Goal: Book appointment/travel/reservation

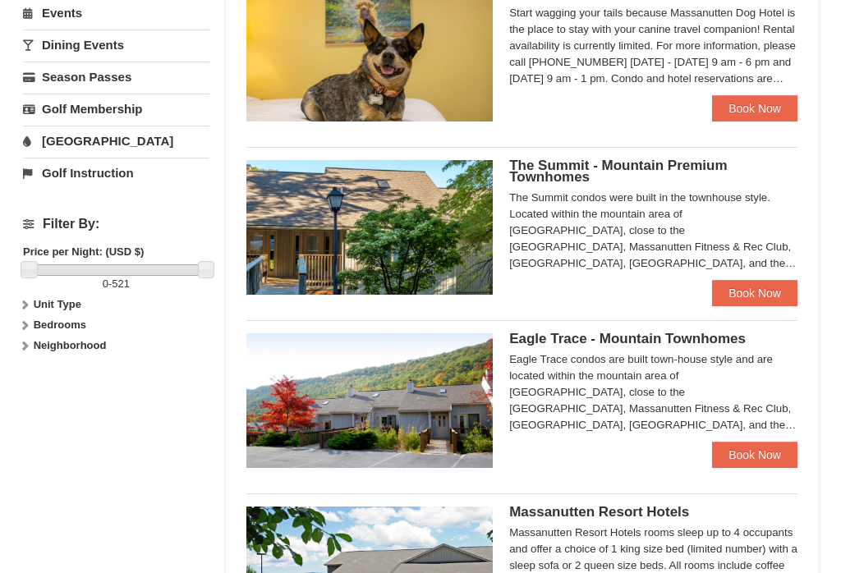
scroll to position [536, 0]
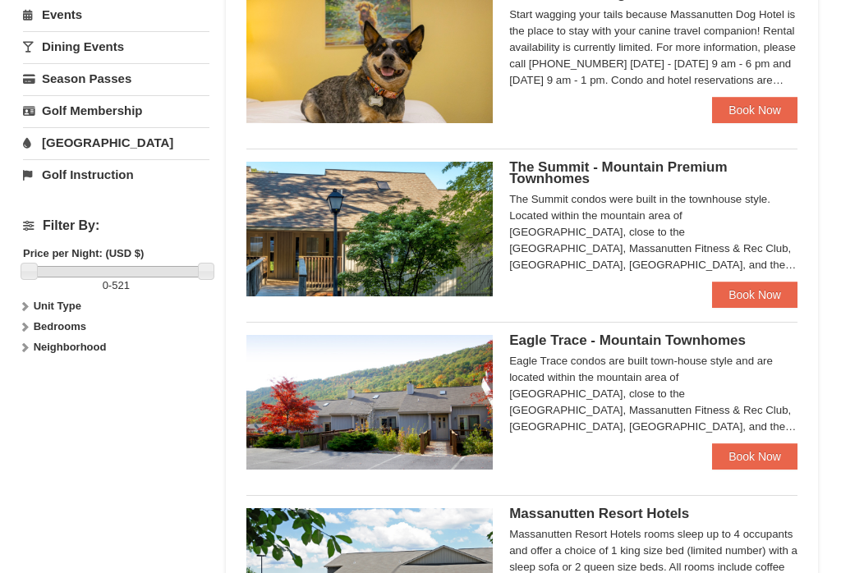
click at [755, 463] on link "Book Now" at bounding box center [754, 457] width 85 height 26
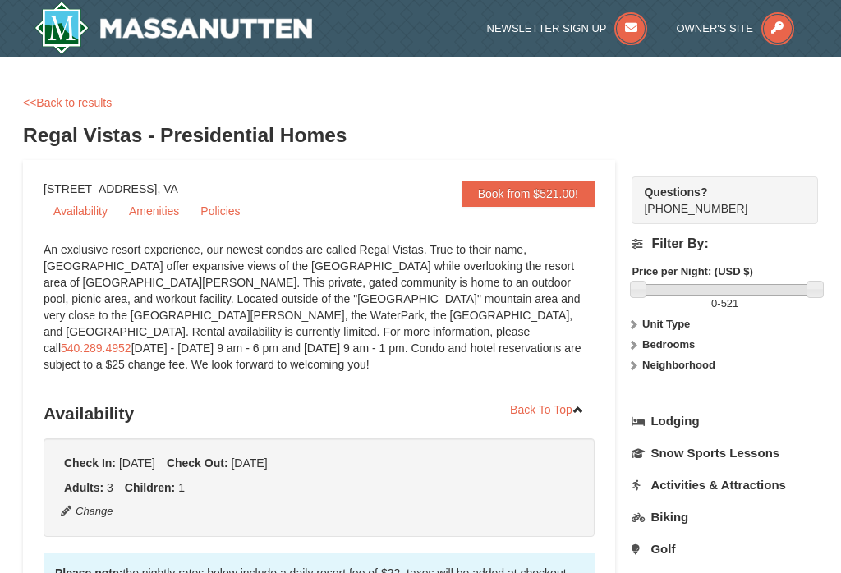
click at [727, 25] on span "Owner's Site" at bounding box center [714, 28] width 77 height 12
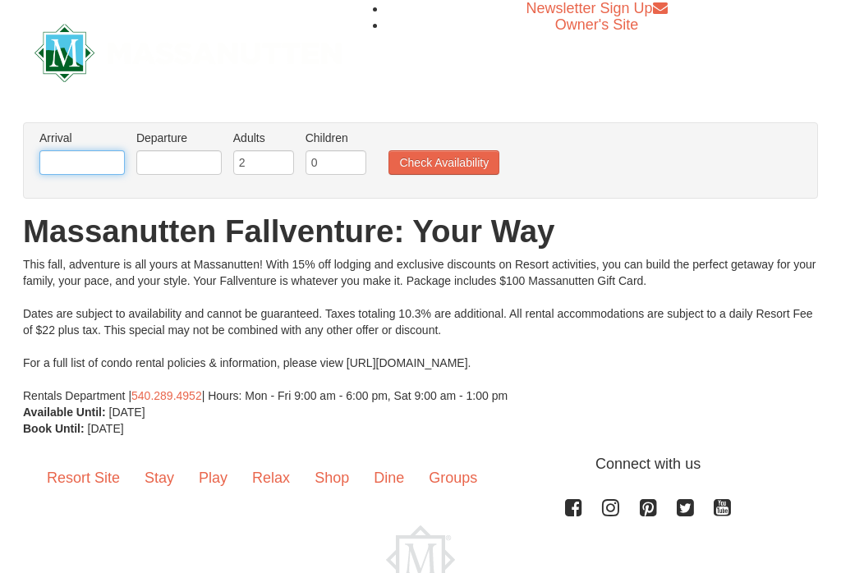
click at [81, 158] on input "text" at bounding box center [81, 162] width 85 height 25
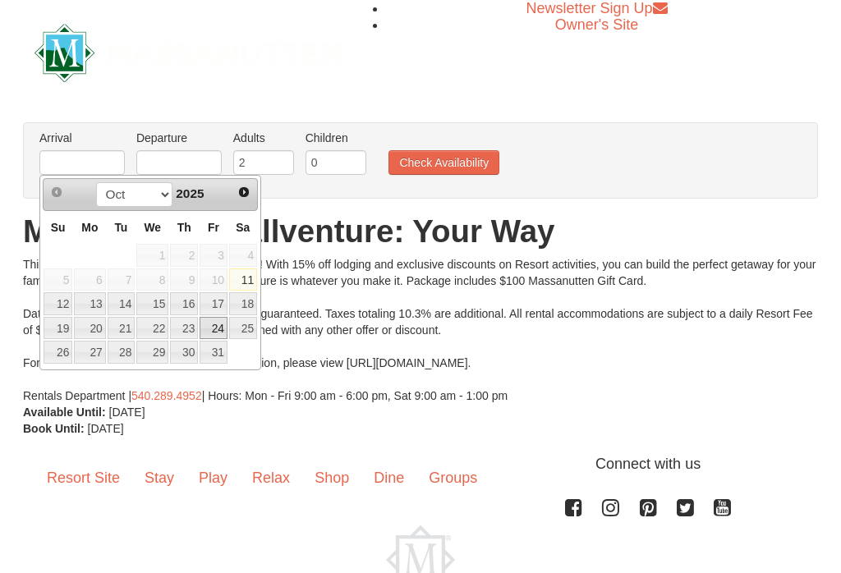
click at [223, 332] on link "24" at bounding box center [214, 328] width 28 height 23
type input "[DATE]"
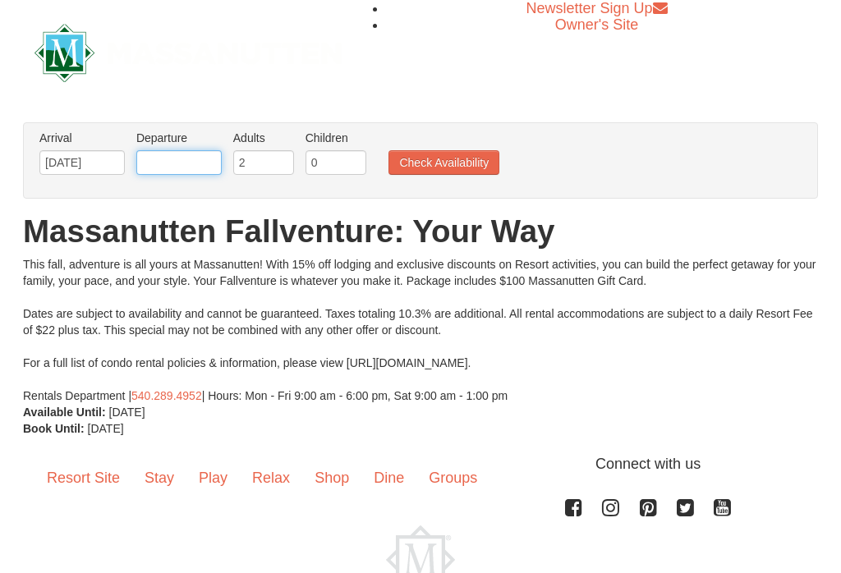
click at [199, 159] on input "text" at bounding box center [178, 162] width 85 height 25
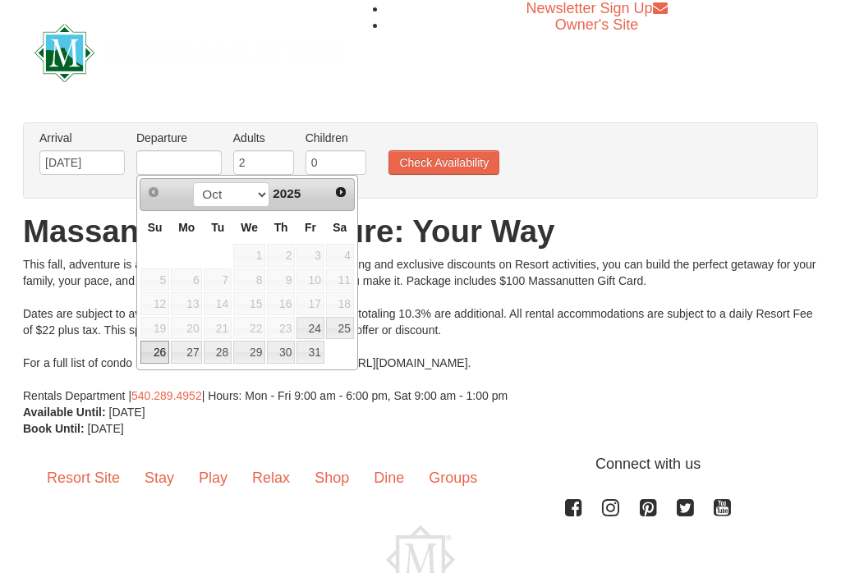
click at [150, 358] on link "26" at bounding box center [154, 352] width 29 height 23
type input "[DATE]"
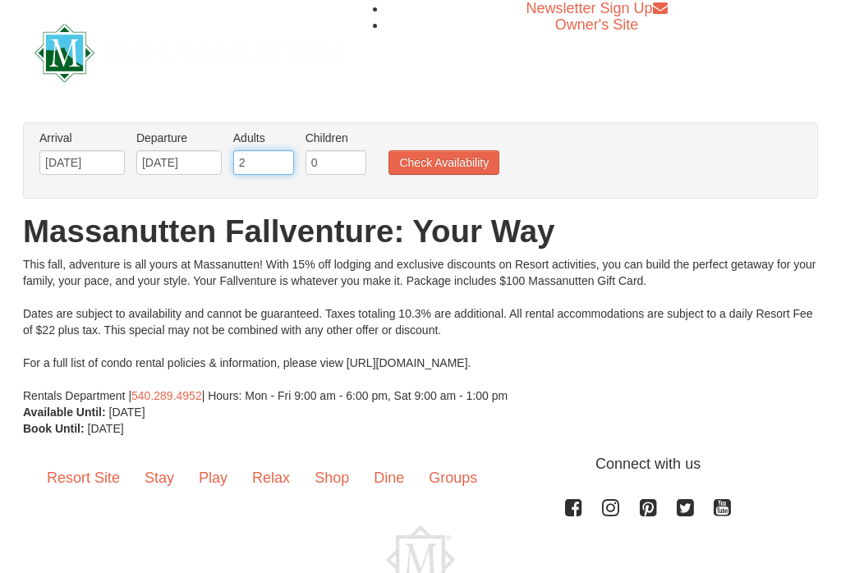
click at [264, 160] on input "2" at bounding box center [263, 162] width 61 height 25
type input "3"
click at [337, 161] on input "0" at bounding box center [336, 162] width 61 height 25
type input "01"
click at [466, 160] on button "Check Availability" at bounding box center [444, 162] width 111 height 25
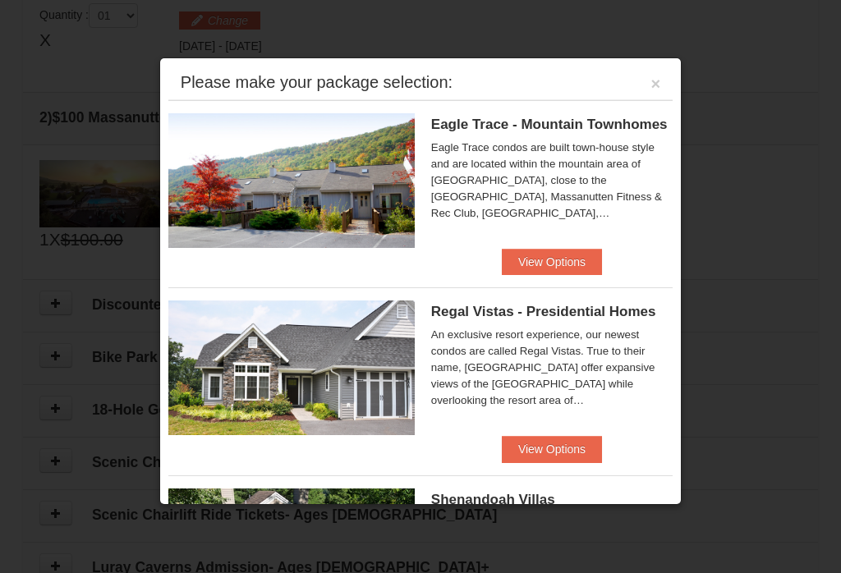
click at [552, 462] on button "View Options" at bounding box center [552, 449] width 100 height 26
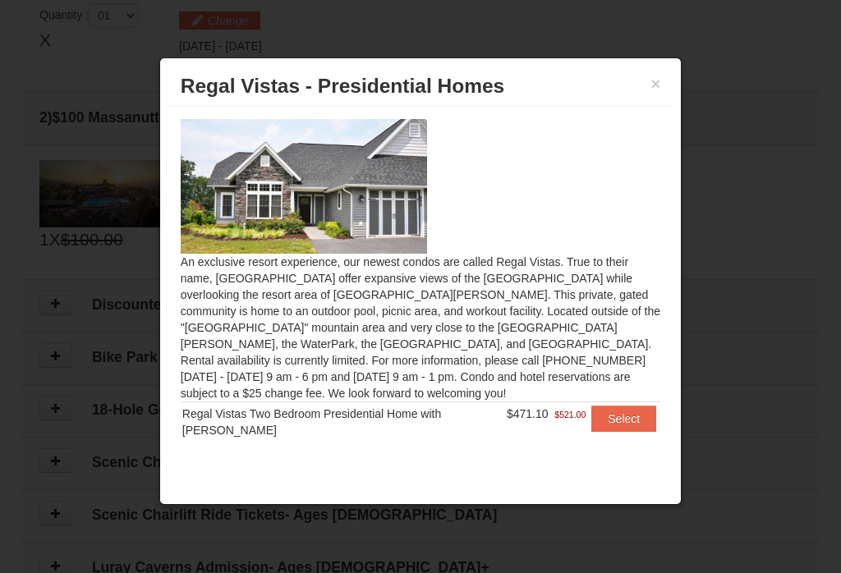
click at [624, 412] on button "Select" at bounding box center [624, 419] width 65 height 26
